Goal: Navigation & Orientation: Find specific page/section

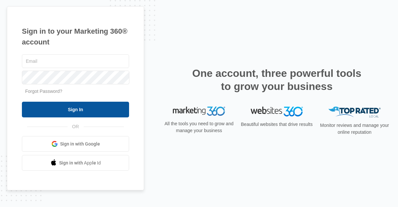
type input "[EMAIL_ADDRESS][DOMAIN_NAME]"
click at [108, 105] on input "Sign In" at bounding box center [75, 110] width 107 height 16
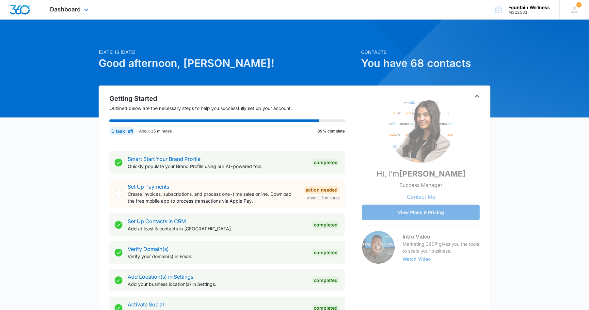
click at [84, 15] on div "Dashboard Apps Reputation Websites Forms CRM Email Social Payments POS Content …" at bounding box center [70, 9] width 60 height 19
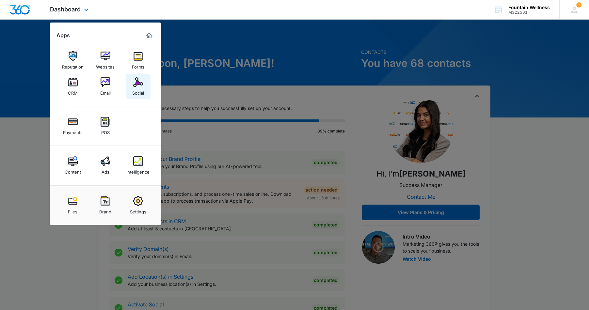
click at [137, 85] on img at bounding box center [138, 82] width 10 height 10
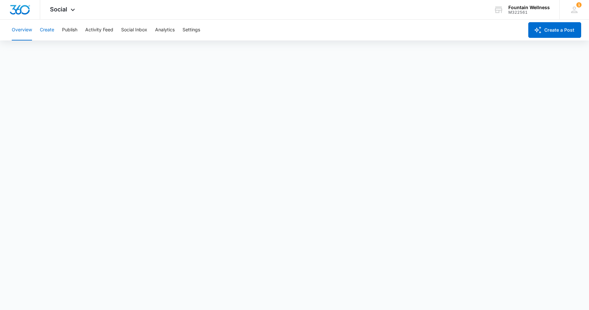
click at [50, 27] on button "Create" at bounding box center [47, 30] width 14 height 21
click at [75, 29] on button "Publish" at bounding box center [69, 30] width 15 height 21
click at [63, 6] on span "Social" at bounding box center [58, 9] width 17 height 7
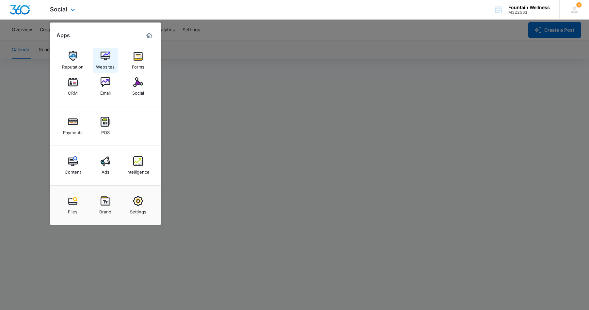
click at [105, 63] on div "Websites" at bounding box center [105, 65] width 19 height 8
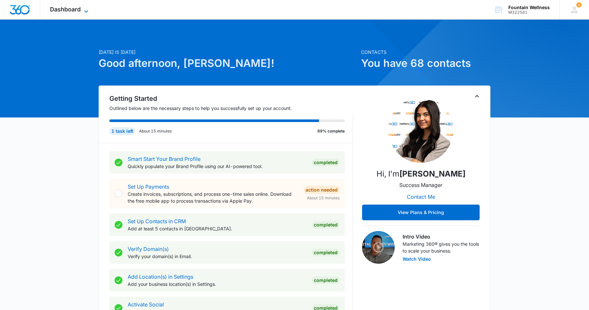
click at [75, 12] on span "Dashboard" at bounding box center [65, 9] width 31 height 7
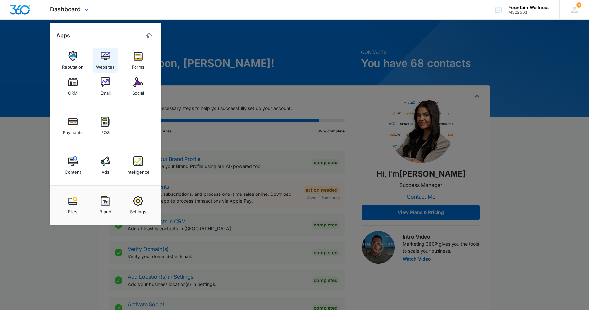
click at [107, 66] on div "Websites" at bounding box center [105, 65] width 19 height 8
